Goal: Transaction & Acquisition: Book appointment/travel/reservation

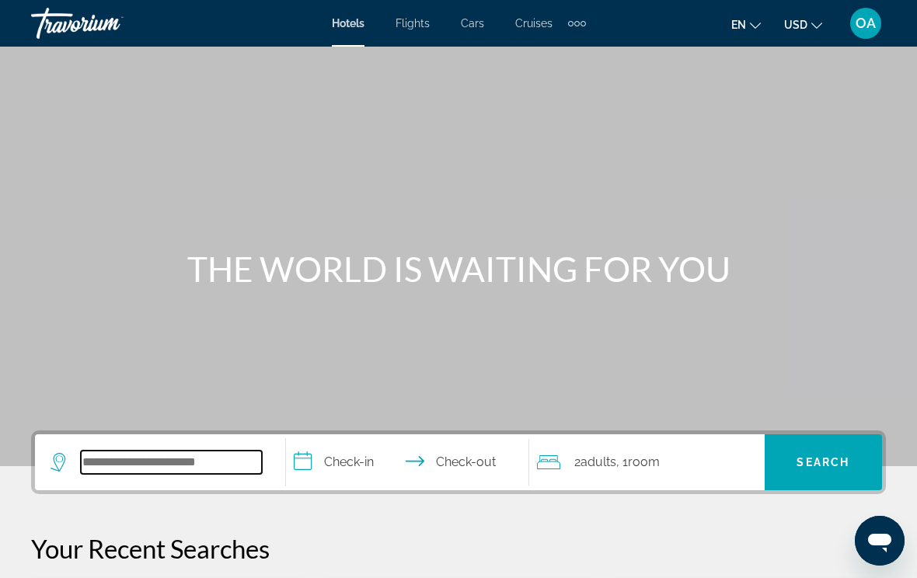
click at [140, 456] on input "Search widget" at bounding box center [171, 462] width 181 height 23
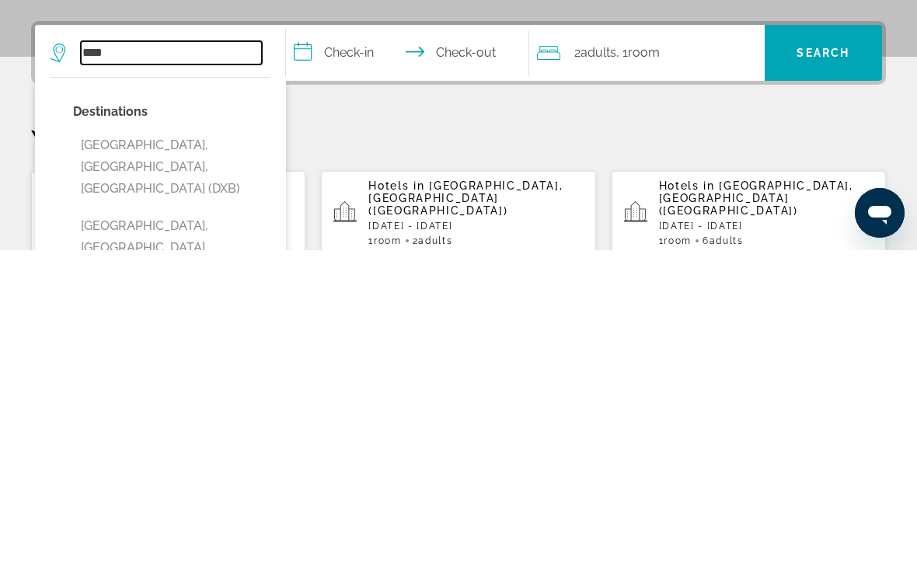
scroll to position [83, 0]
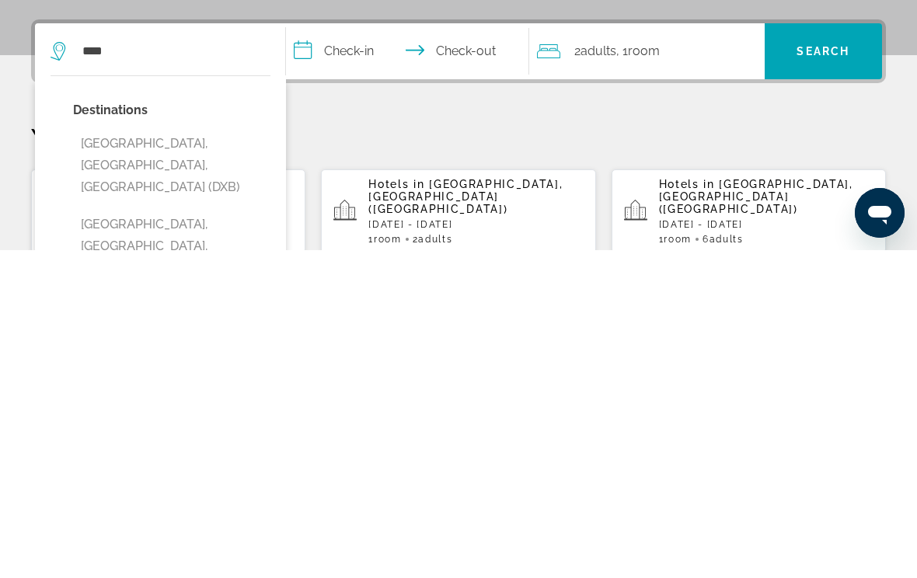
click at [186, 538] on button "[GEOGRAPHIC_DATA], [GEOGRAPHIC_DATA], [GEOGRAPHIC_DATA]" at bounding box center [171, 574] width 197 height 73
type input "**********"
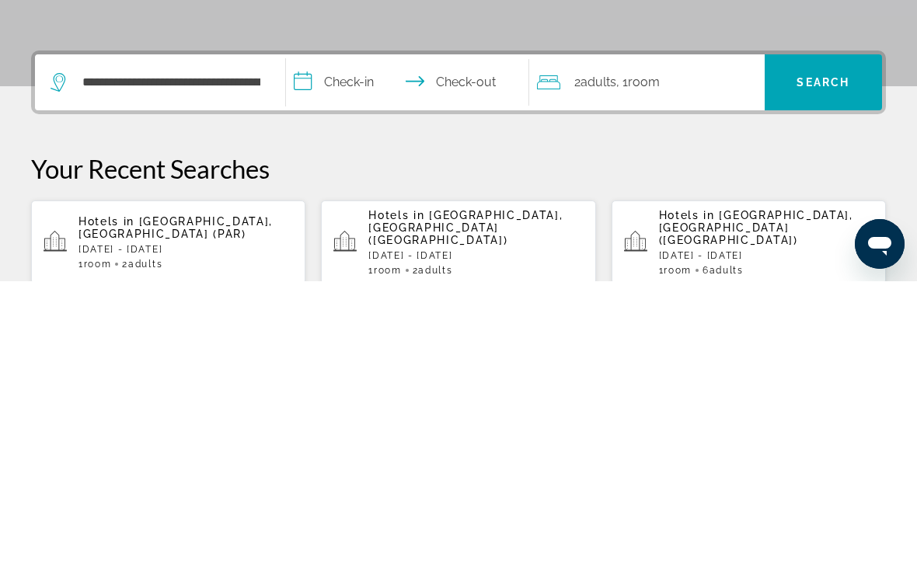
click at [344, 351] on input "**********" at bounding box center [411, 381] width 250 height 61
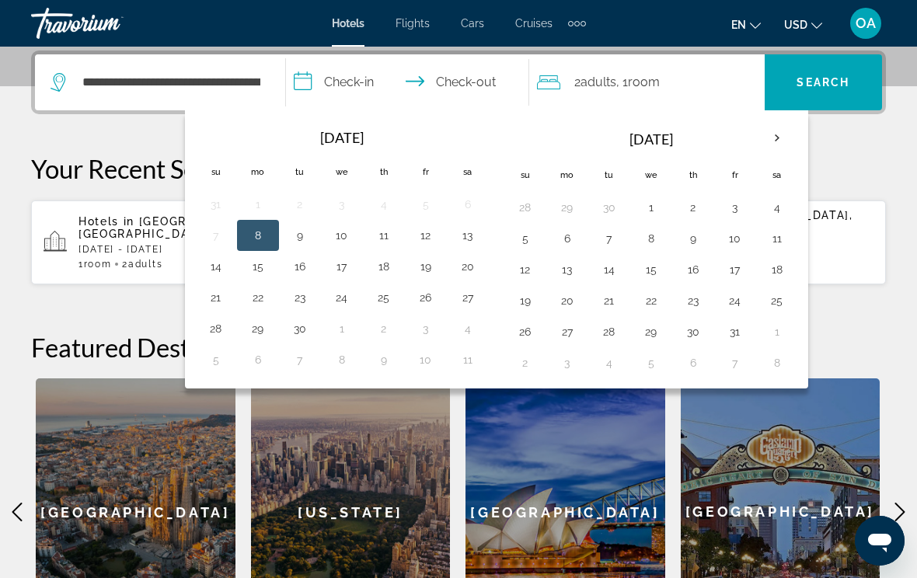
click at [341, 229] on button "10" at bounding box center [342, 236] width 25 height 22
click at [296, 268] on button "16" at bounding box center [300, 267] width 25 height 22
type input "**********"
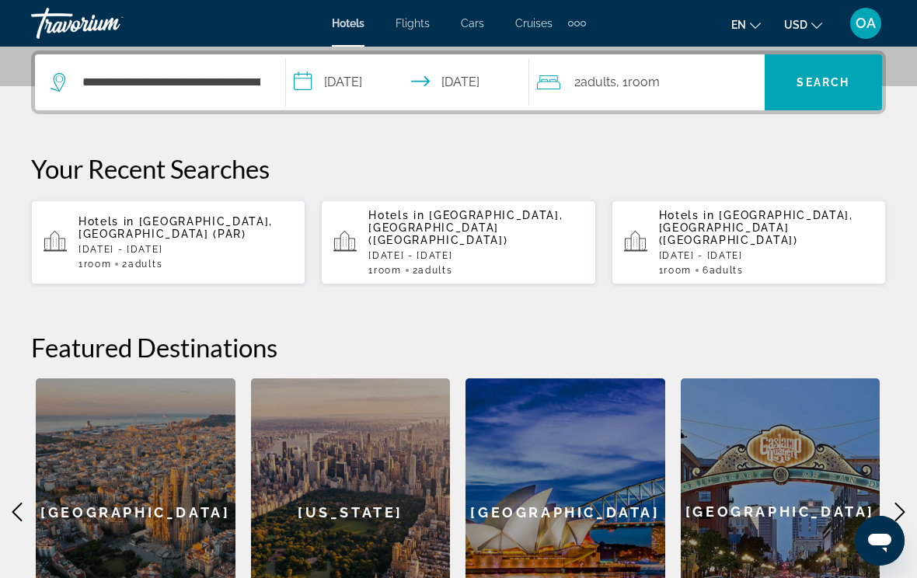
click at [812, 92] on span "Search widget" at bounding box center [823, 82] width 117 height 37
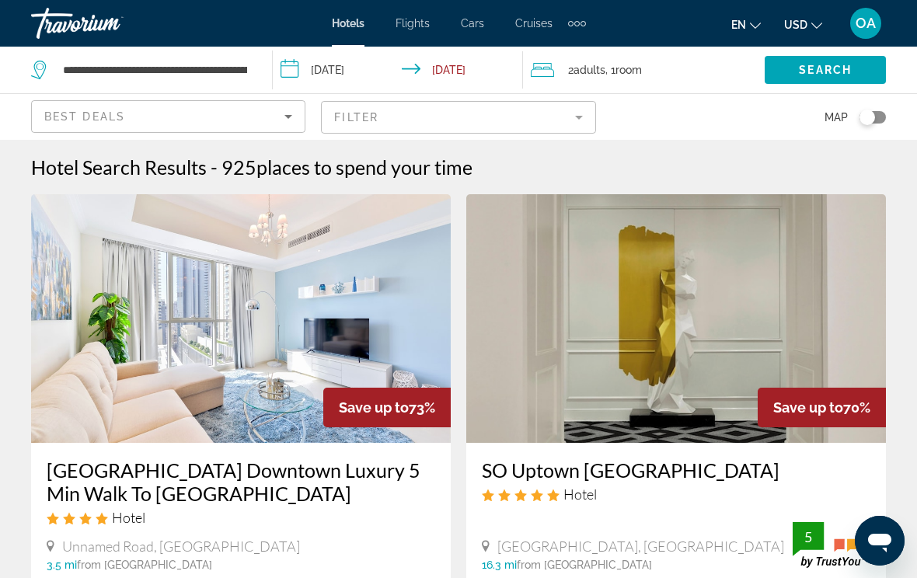
click at [589, 16] on div "Hotels Flights Cars Cruises Activities Hotels Flights Cars Cruises Activities e…" at bounding box center [458, 23] width 917 height 40
click at [575, 21] on div "Extra navigation items" at bounding box center [577, 23] width 5 height 5
click at [613, 17] on div "en English Español Français Italiano Português русский USD USD ($) MXN (Mex$) C…" at bounding box center [744, 23] width 285 height 33
click at [575, 30] on div "Extra navigation items" at bounding box center [577, 23] width 18 height 23
click at [584, 28] on div "Hotels Flights Cars Cruises Activities" at bounding box center [551, 51] width 84 height 51
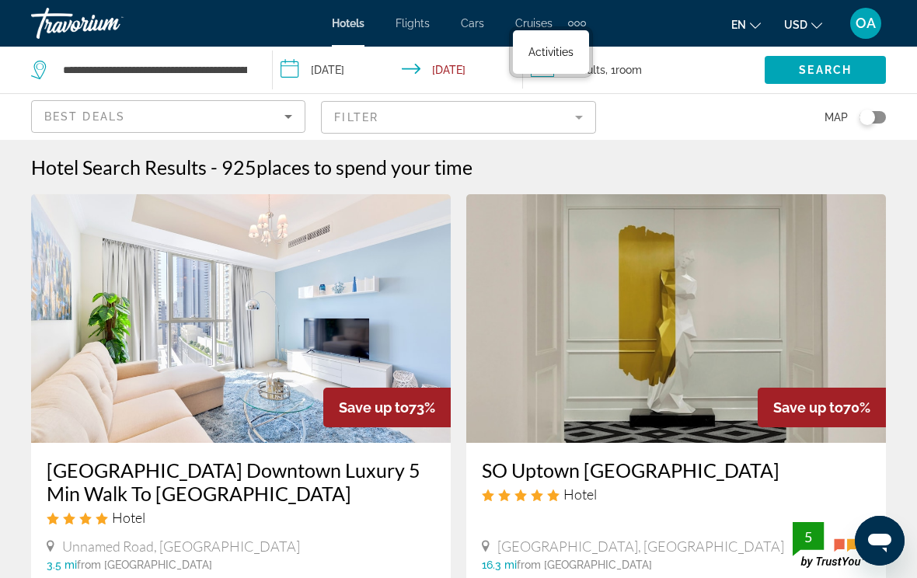
click at [575, 26] on div "Extra navigation items" at bounding box center [577, 23] width 5 height 5
click at [582, 23] on div "Extra navigation items" at bounding box center [583, 23] width 5 height 5
click at [585, 14] on div "Extra navigation items" at bounding box center [577, 23] width 18 height 23
click at [571, 21] on div "Extra navigation items" at bounding box center [570, 23] width 5 height 5
click at [578, 23] on div "Extra navigation items" at bounding box center [577, 23] width 5 height 5
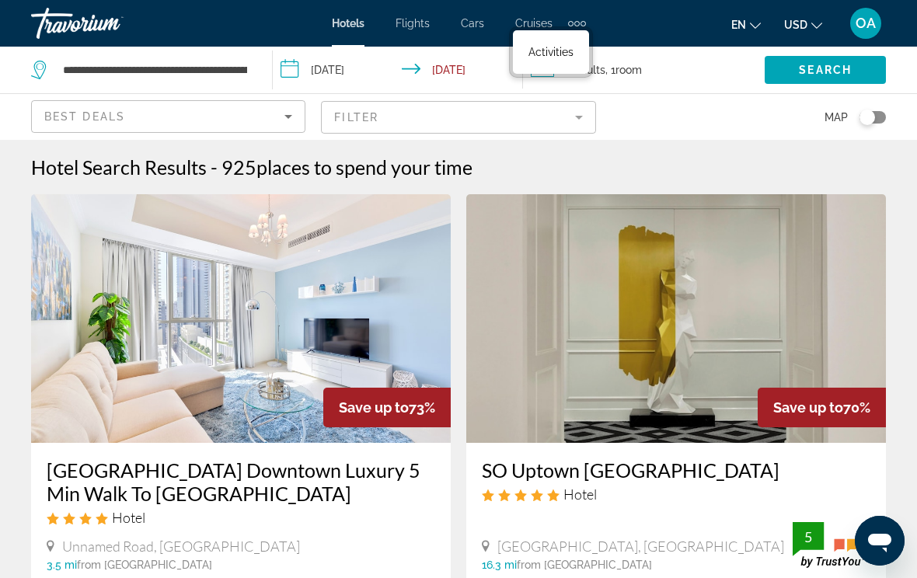
click at [575, 19] on div "Extra navigation items" at bounding box center [577, 23] width 18 height 23
click at [578, 22] on div "Extra navigation items" at bounding box center [577, 23] width 5 height 5
click at [578, 26] on div "Extra navigation items" at bounding box center [577, 23] width 5 height 5
click at [583, 22] on div "Extra navigation items" at bounding box center [583, 23] width 5 height 5
